Goal: Task Accomplishment & Management: Manage account settings

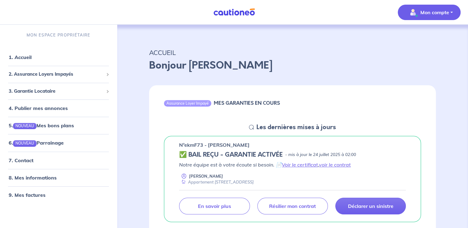
click at [445, 15] on p "Mon compte" at bounding box center [435, 12] width 29 height 7
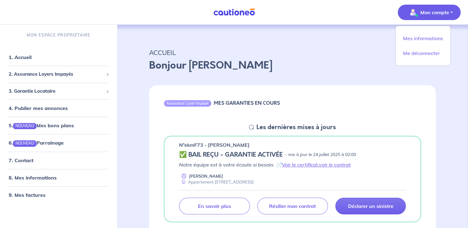
click at [413, 96] on div "Assurance Loyer Impayé MES GARANTIES EN COURS" at bounding box center [292, 104] width 287 height 38
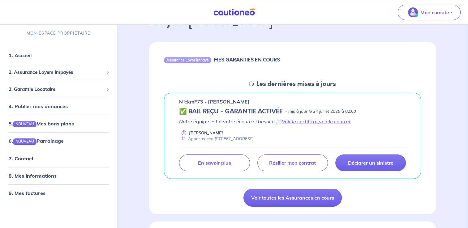
scroll to position [71, 0]
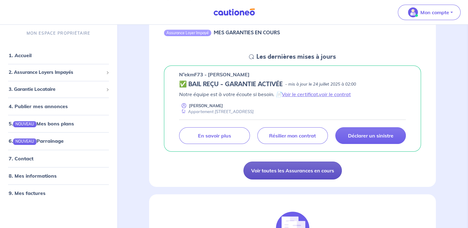
click at [294, 174] on link "Voir toutes les Assurances en cours" at bounding box center [293, 171] width 98 height 18
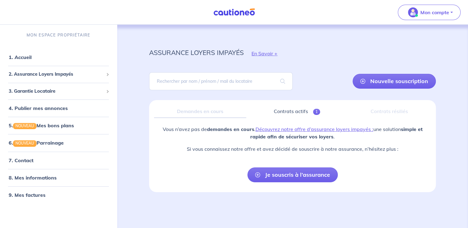
scroll to position [2, 0]
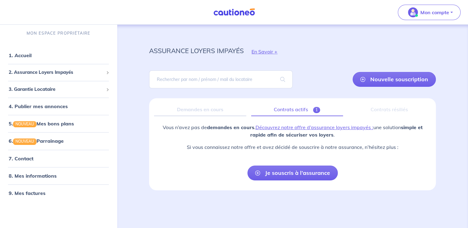
click at [284, 107] on link "Contrats actifs 1" at bounding box center [297, 109] width 92 height 13
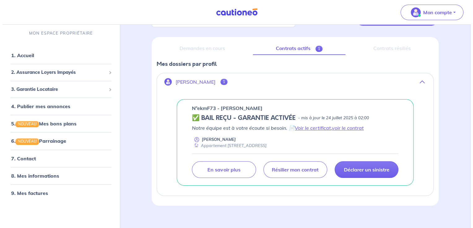
scroll to position [69, 0]
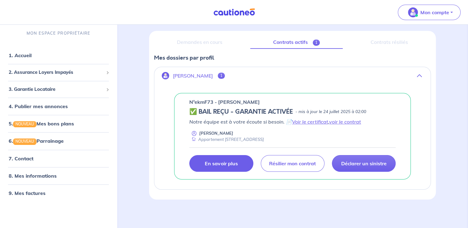
click at [211, 164] on p "En savoir plus" at bounding box center [221, 164] width 33 height 6
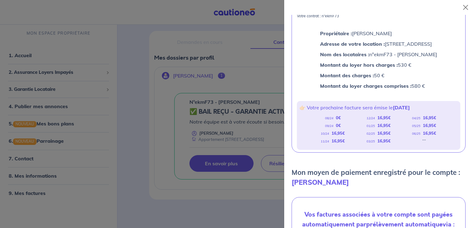
scroll to position [53, 0]
click at [422, 141] on div "..." at bounding box center [424, 142] width 4 height 8
click at [358, 110] on p "👉🏻 Votre prochaine facture sera émise le [DATE]" at bounding box center [378, 108] width 159 height 8
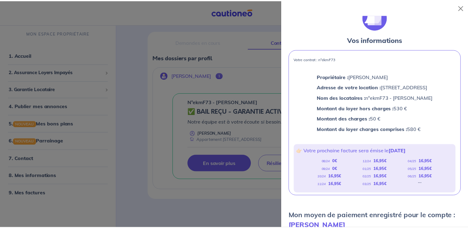
scroll to position [0, 0]
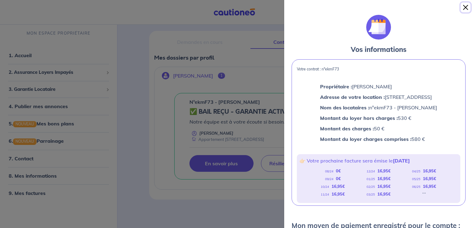
click at [466, 8] on button "Close" at bounding box center [466, 7] width 10 height 10
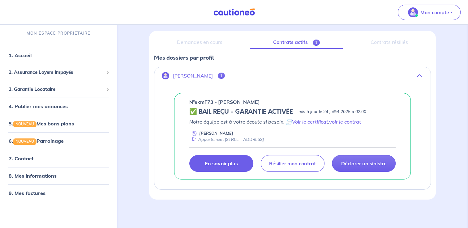
click at [188, 42] on div "Demandes en cours" at bounding box center [199, 42] width 91 height 13
click at [22, 195] on link "9. Mes factures" at bounding box center [27, 193] width 36 height 6
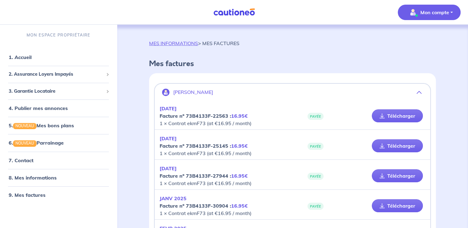
click at [443, 13] on p "Mon compte" at bounding box center [435, 12] width 29 height 7
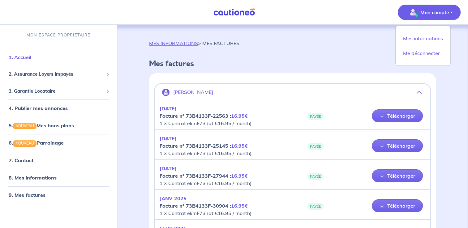
click at [22, 54] on link "1. Accueil" at bounding box center [20, 57] width 23 height 6
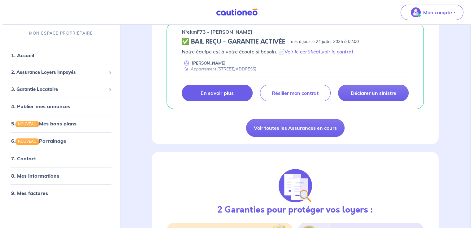
scroll to position [115, 0]
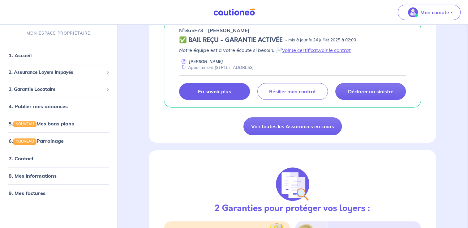
click at [203, 89] on p "En savoir plus" at bounding box center [214, 92] width 33 height 6
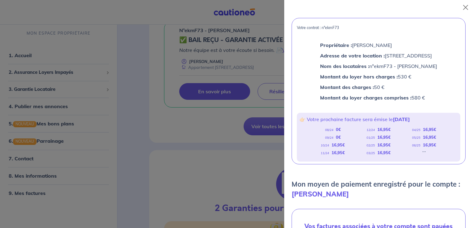
scroll to position [41, 0]
click at [422, 150] on div "..." at bounding box center [424, 154] width 4 height 8
click at [417, 153] on div "08/24 0 € 09/24 0 € 10/24 16,95 € 11/24 16,95 € 12/24 16,95 € 01/25 16,95 € 02/…" at bounding box center [378, 142] width 159 height 31
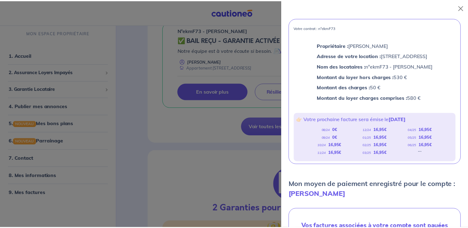
scroll to position [42, 0]
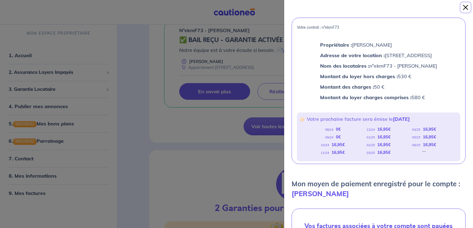
click at [466, 9] on button "Close" at bounding box center [466, 7] width 10 height 10
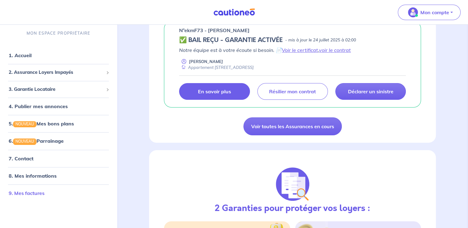
click at [25, 193] on link "9. Mes factures" at bounding box center [27, 193] width 36 height 6
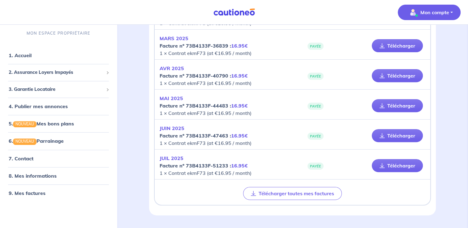
scroll to position [236, 0]
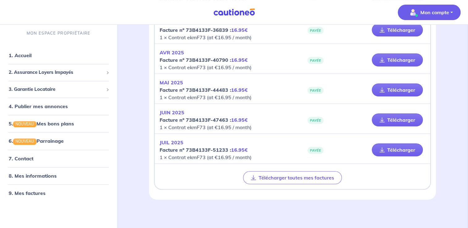
click at [444, 18] on button "Mon compte" at bounding box center [429, 12] width 63 height 15
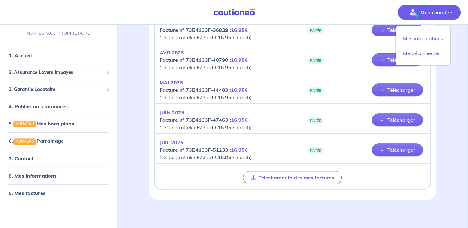
click at [444, 18] on button "Mon compte" at bounding box center [429, 12] width 63 height 15
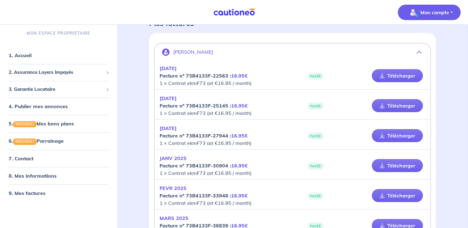
scroll to position [0, 0]
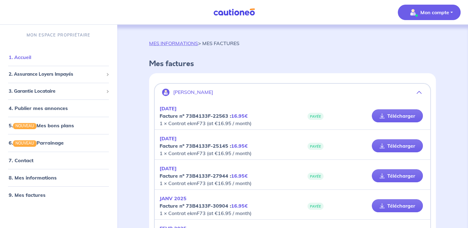
click at [18, 59] on link "1. Accueil" at bounding box center [20, 57] width 23 height 6
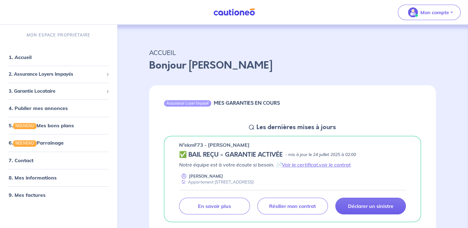
scroll to position [18, 0]
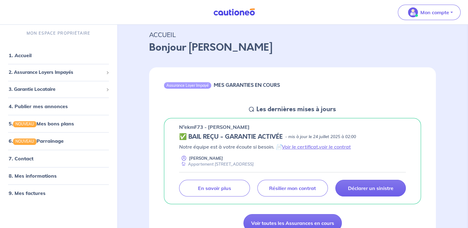
click at [252, 107] on icon at bounding box center [251, 109] width 5 height 5
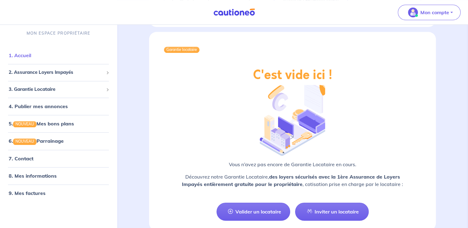
scroll to position [670, 0]
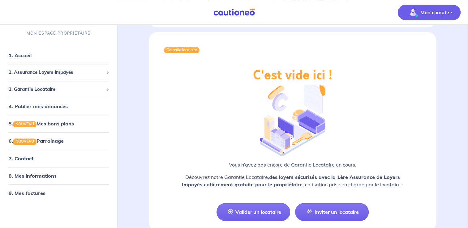
click at [449, 13] on button "Mon compte" at bounding box center [429, 12] width 63 height 15
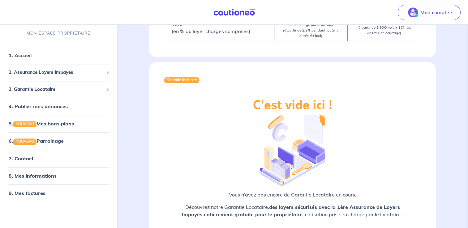
scroll to position [702, 0]
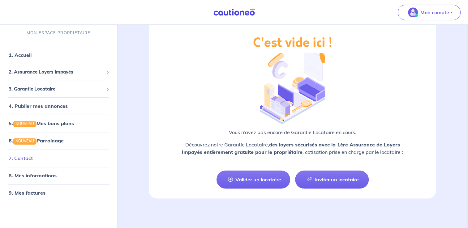
click at [26, 158] on link "7. Contact" at bounding box center [21, 158] width 24 height 6
